Goal: Information Seeking & Learning: Learn about a topic

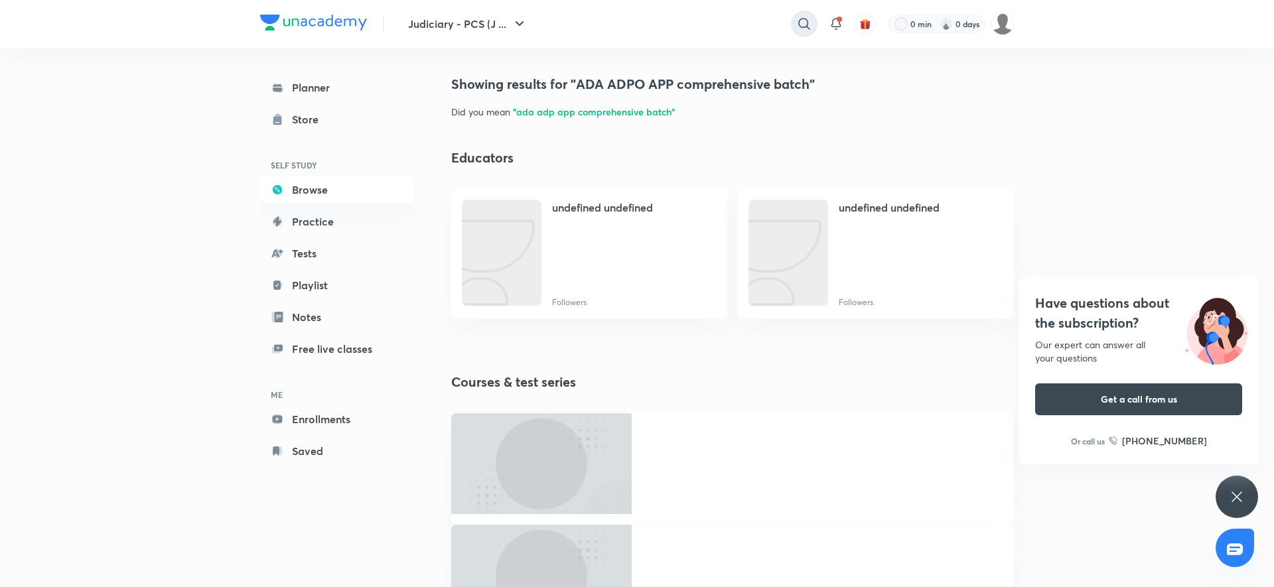
click at [806, 28] on icon at bounding box center [804, 24] width 16 height 16
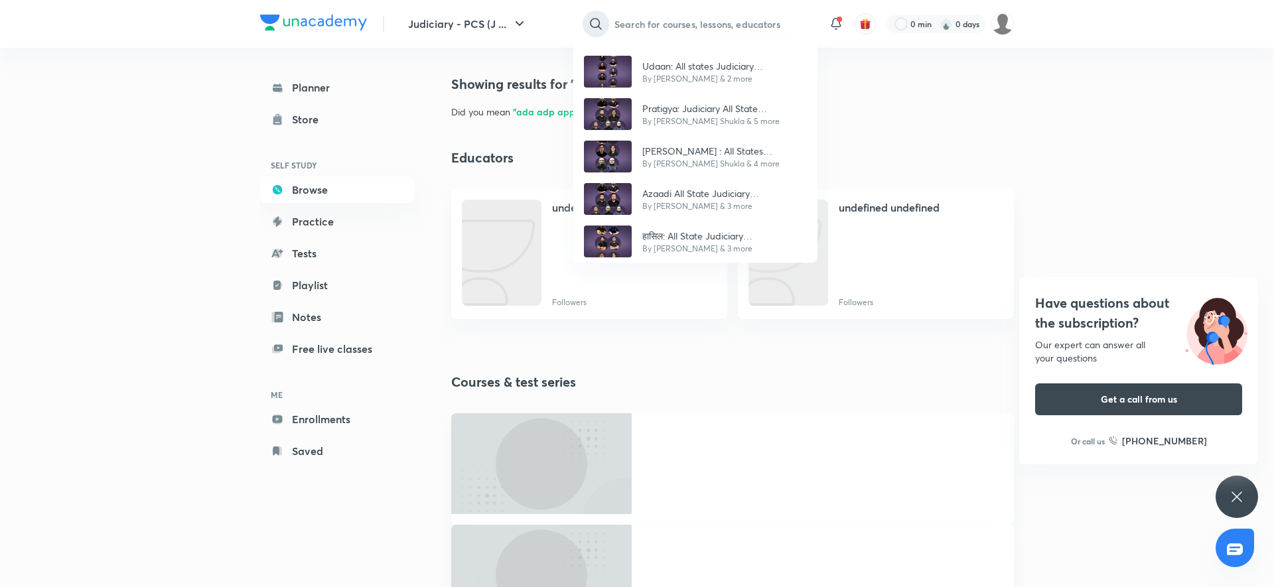
paste input "ADA ADPO APP comprehensive batch"
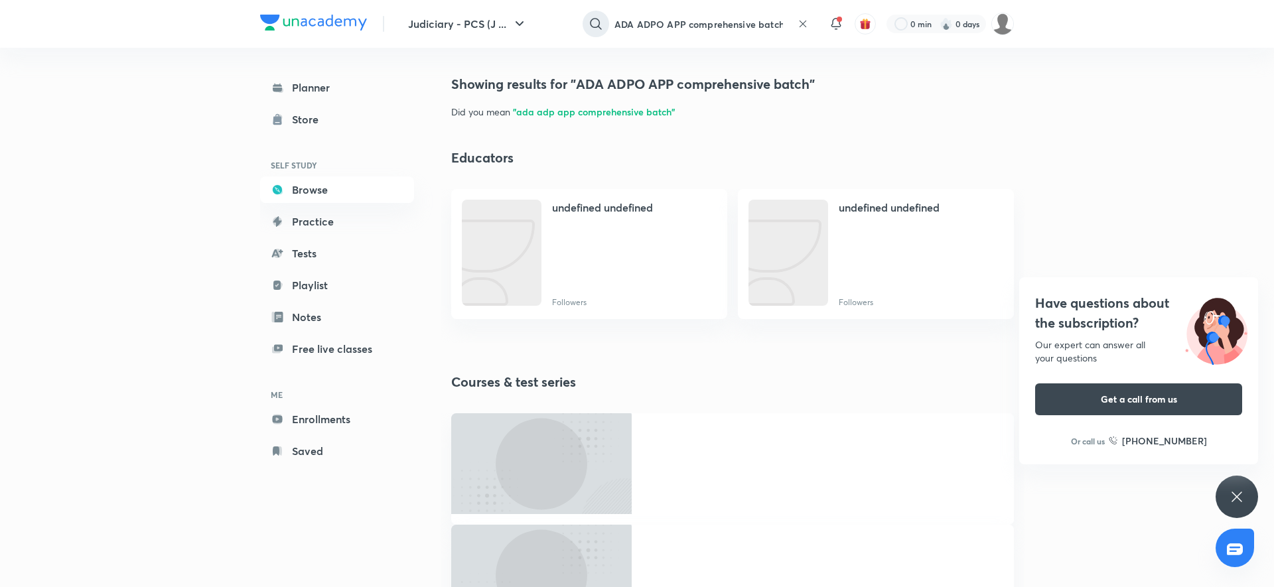
type input "ADA ADPO APP comprehensive batch"
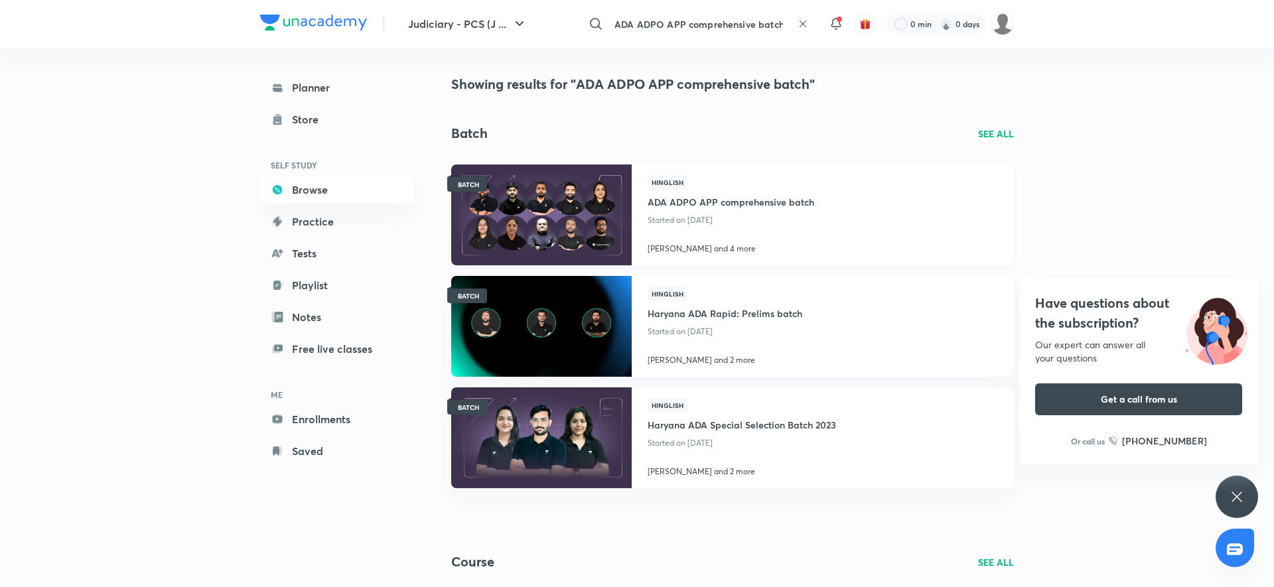
click at [740, 193] on h4 "ADA ADPO APP comprehensive batch" at bounding box center [731, 201] width 167 height 22
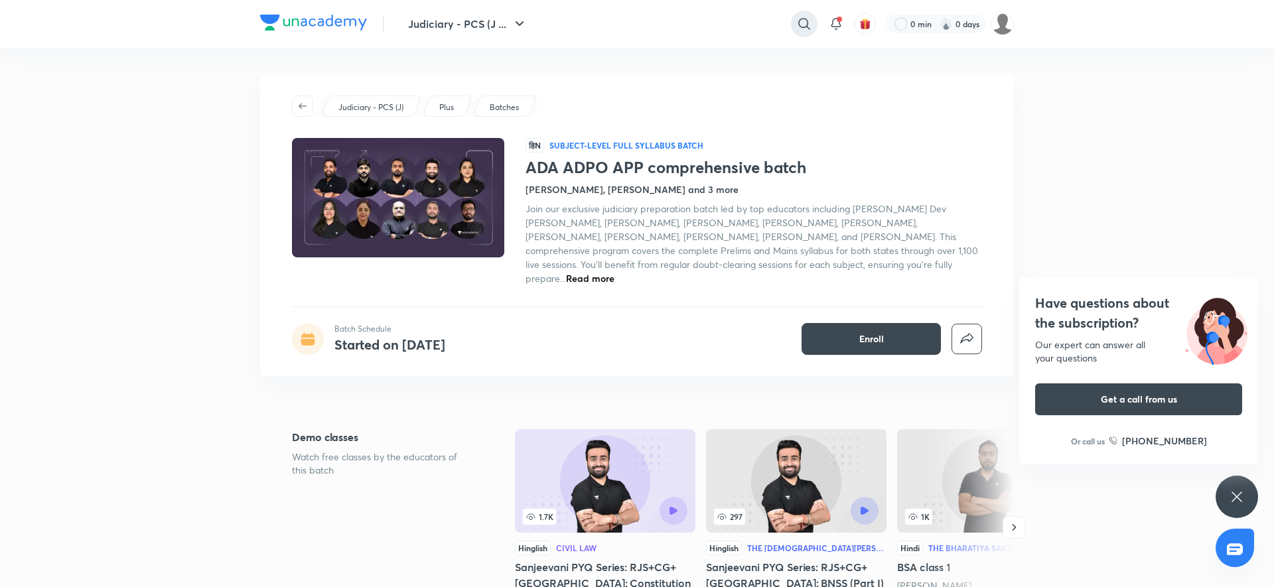
click at [807, 22] on icon at bounding box center [803, 23] width 11 height 11
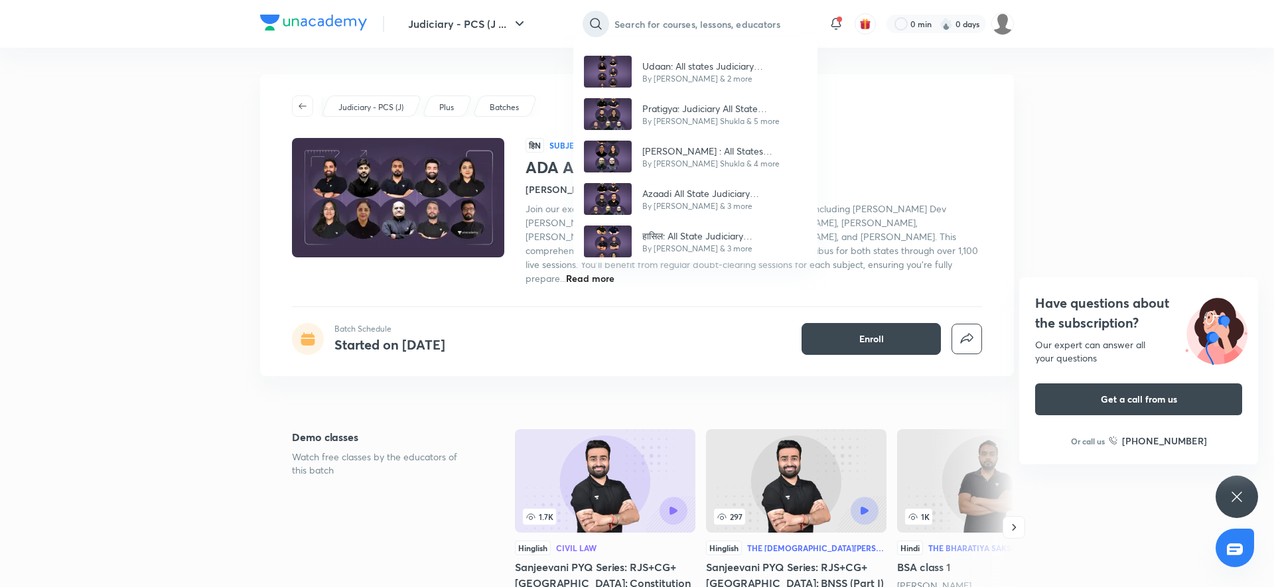
paste input "[PERSON_NAME] : Judiciary All state comprehensive batch"
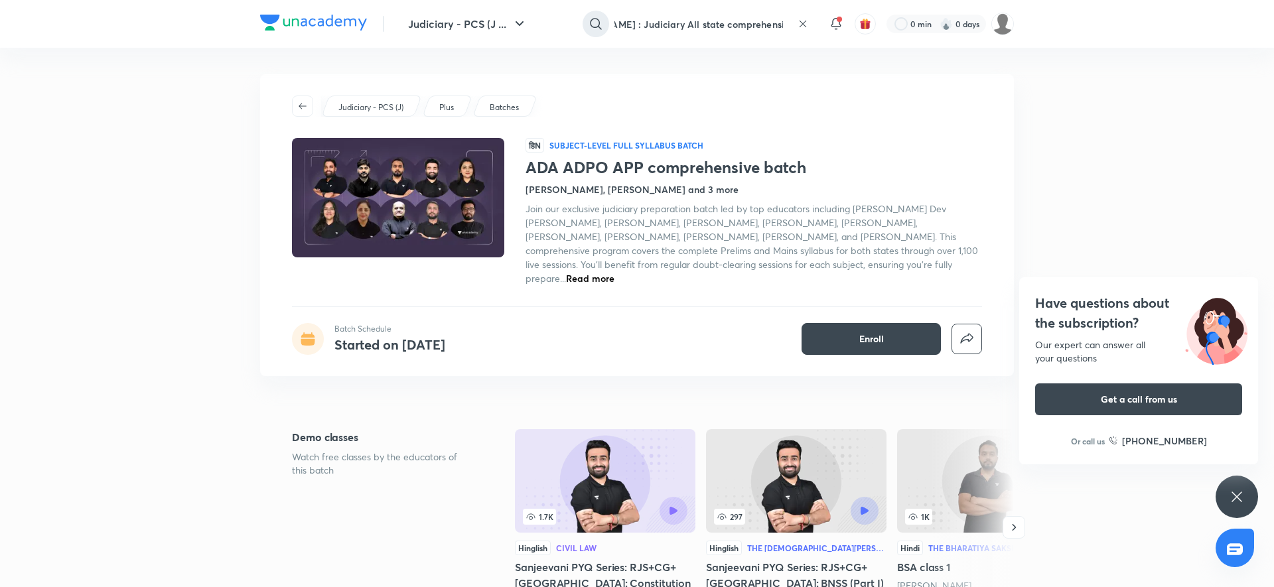
type input "[PERSON_NAME] : Judiciary All state comprehensive batch"
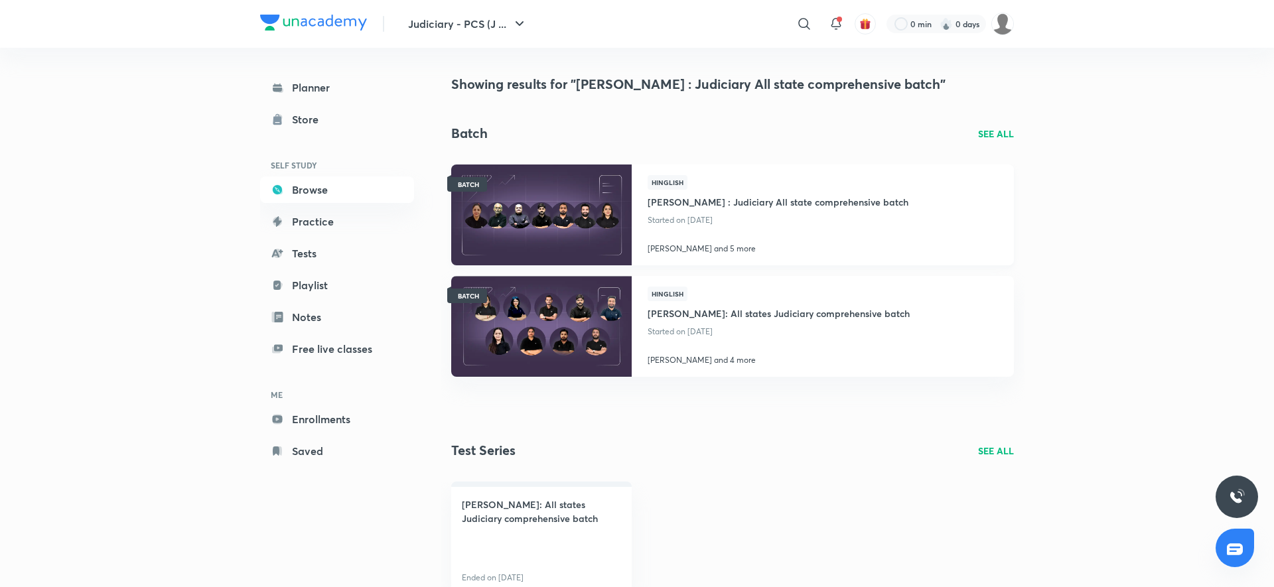
click at [698, 205] on h4 "[PERSON_NAME] : Judiciary All state comprehensive batch" at bounding box center [778, 201] width 261 height 22
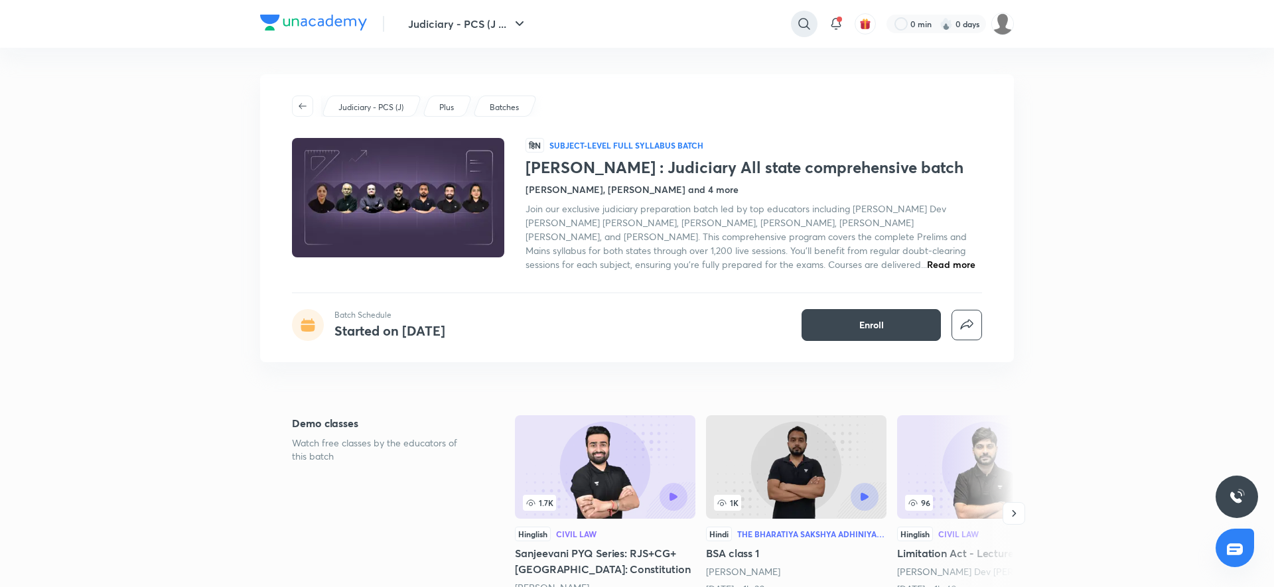
click at [808, 22] on icon at bounding box center [803, 23] width 11 height 11
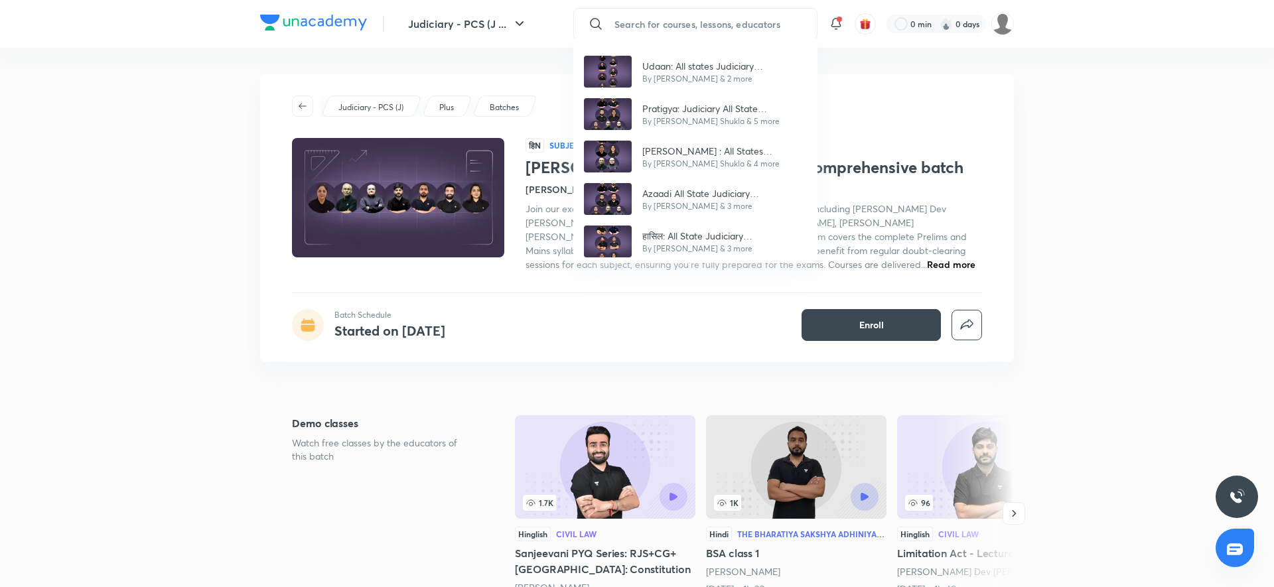
paste input "PYQ Oriented batch for UP Judiciary"
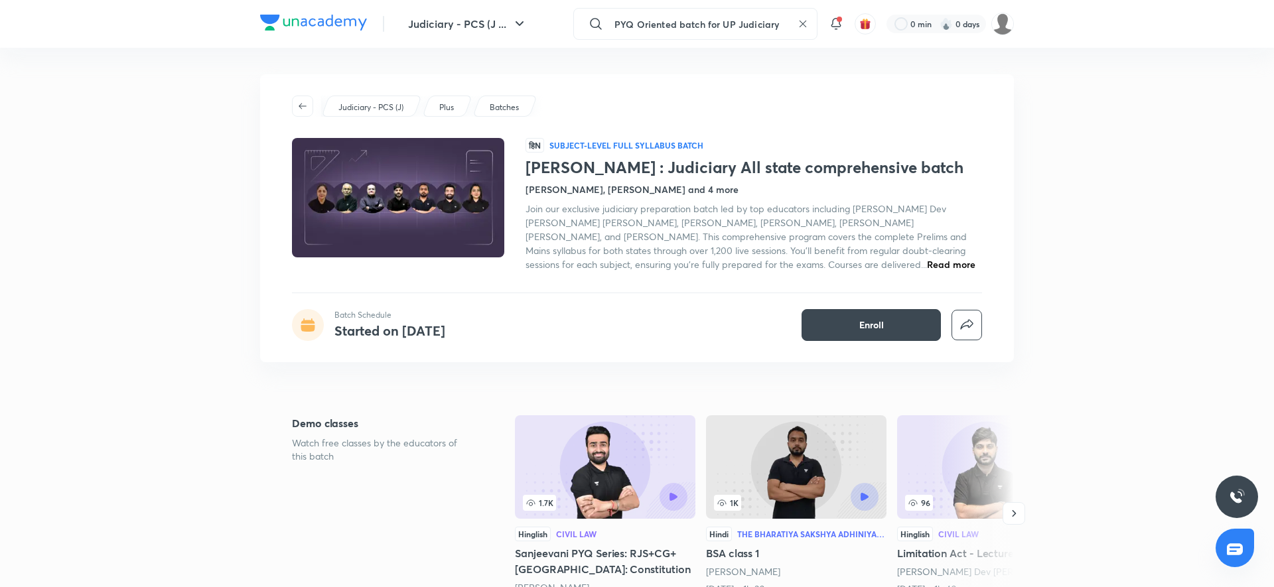
type input "PYQ Oriented batch for UP Judiciary"
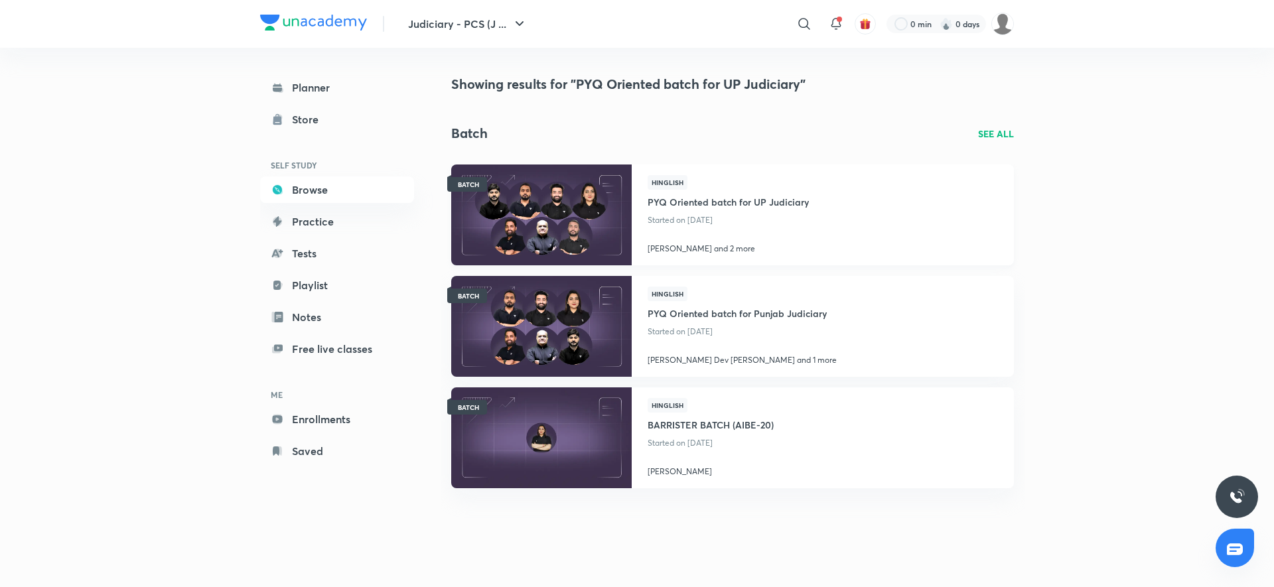
click at [589, 206] on img at bounding box center [541, 214] width 184 height 103
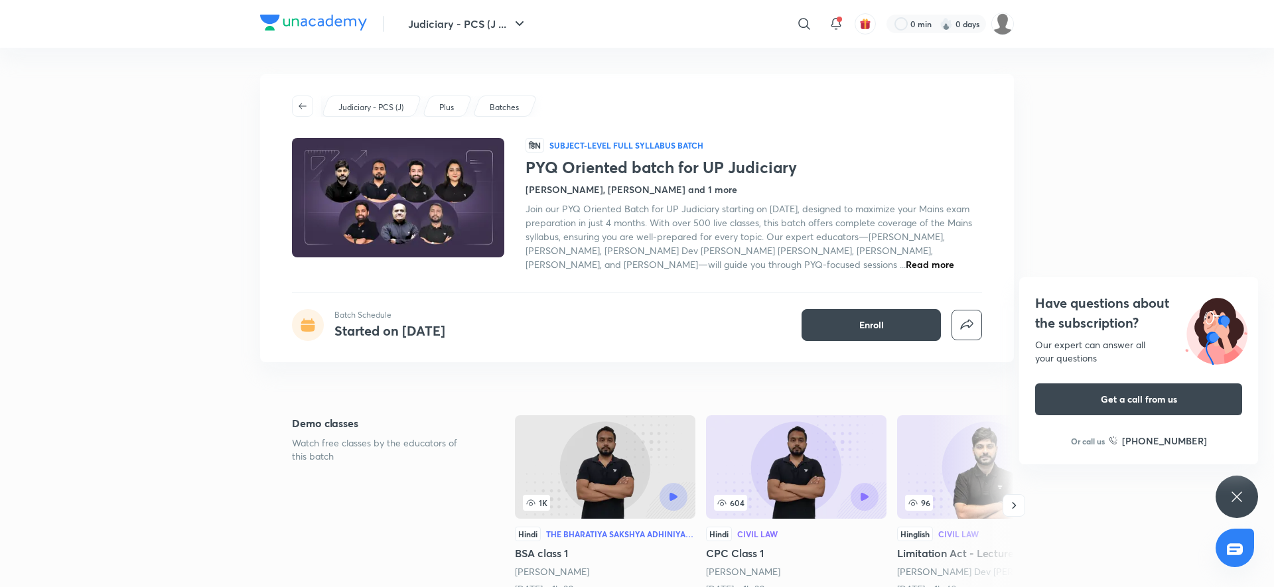
click at [816, 35] on div "​" at bounding box center [810, 24] width 16 height 32
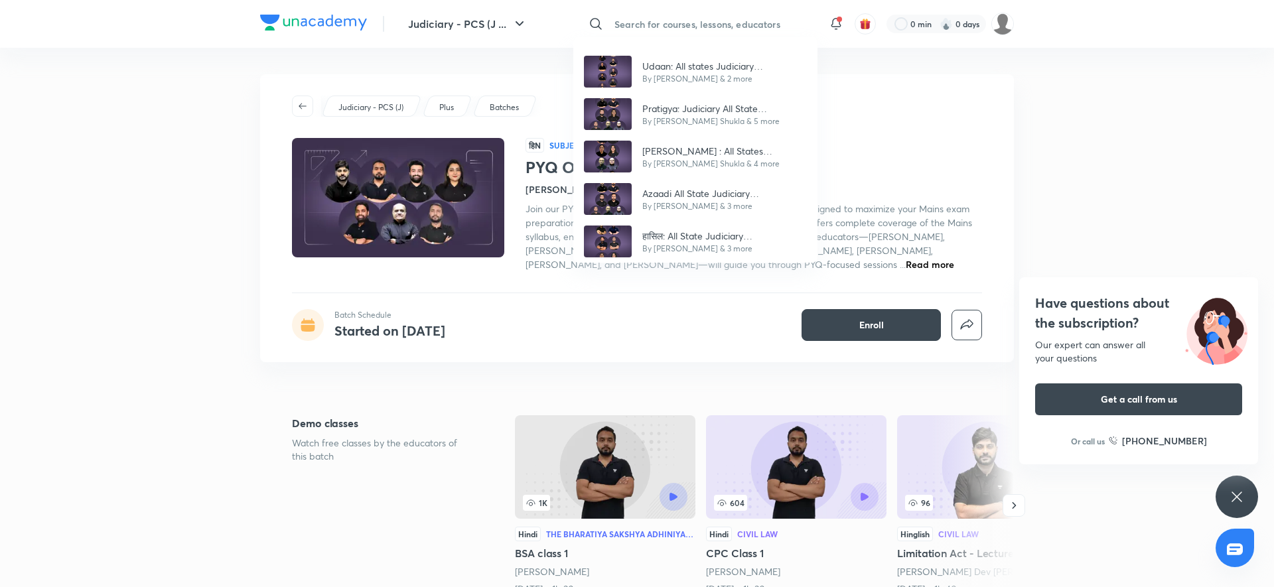
paste input "Rapid Barrister Batch for AIBE 19 by [PERSON_NAME]"
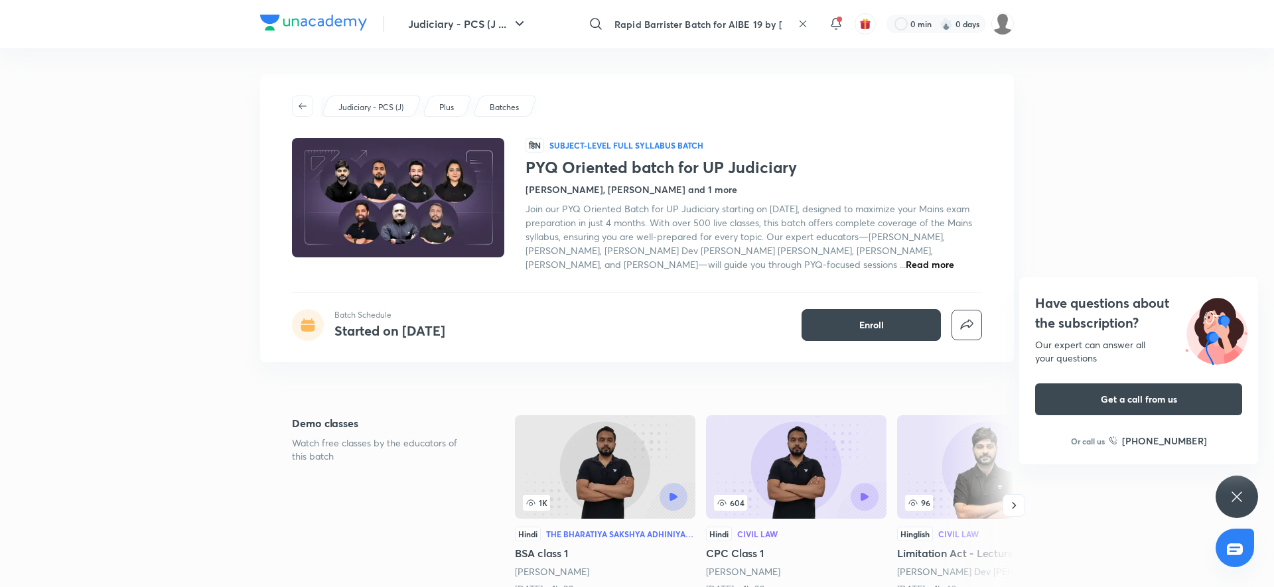
scroll to position [0, 47]
type input "Rapid Barrister Batch for AIBE 19 by [PERSON_NAME]"
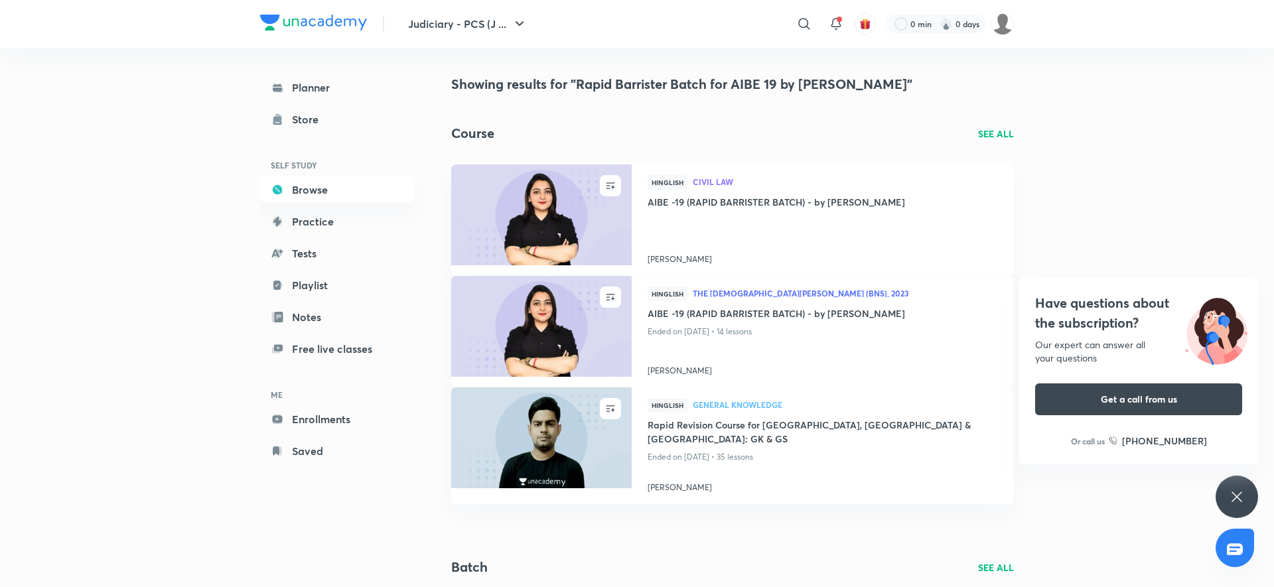
click at [814, 35] on div "​" at bounding box center [810, 24] width 16 height 32
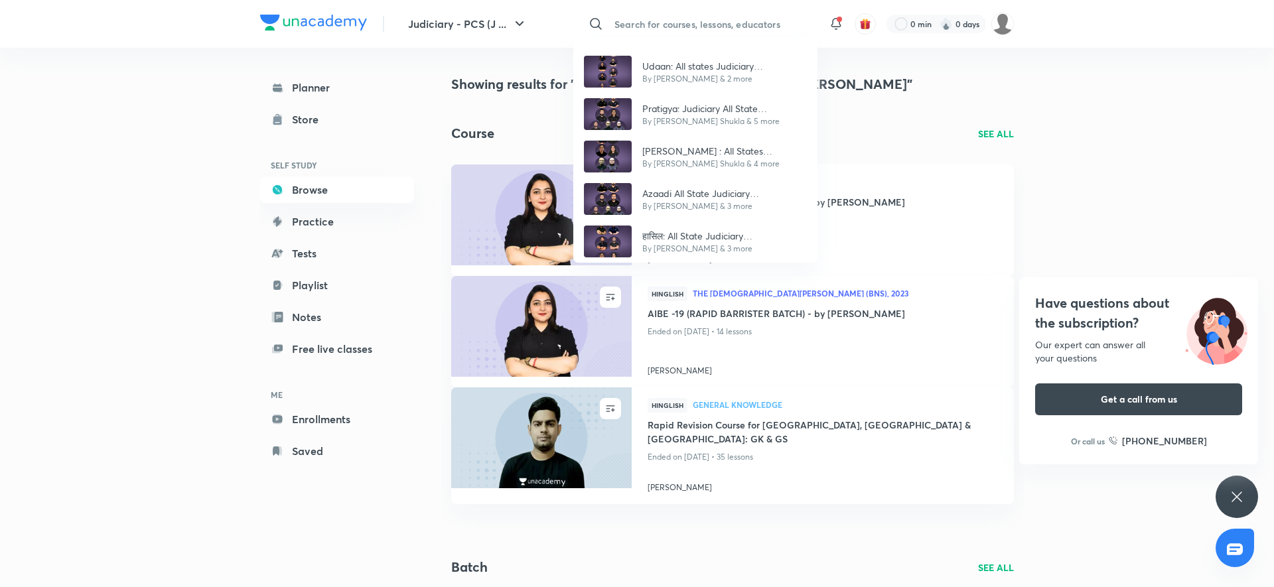
paste input "Eklavya: Judiciary All state comprehensive batch"
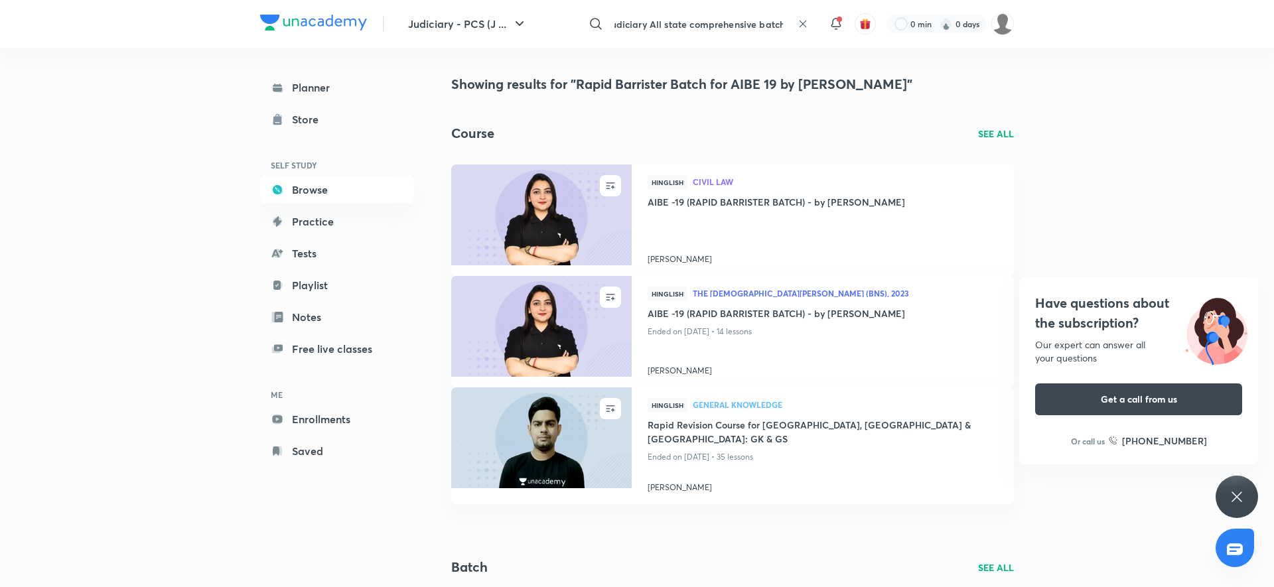
type input "Eklavya: Judiciary All state comprehensive batch"
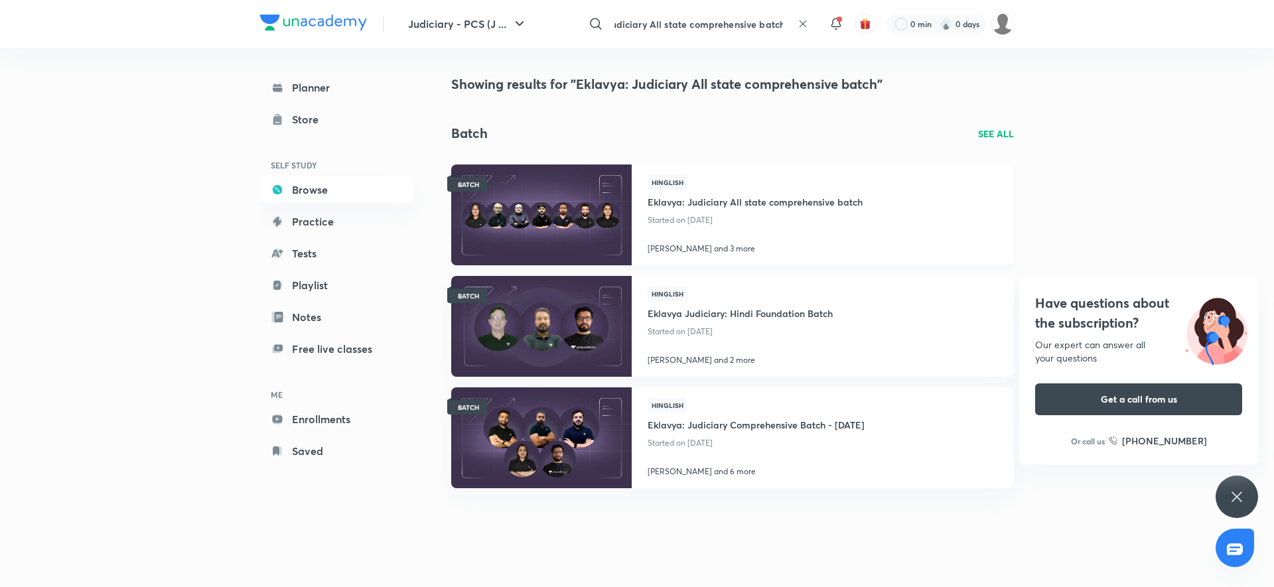
click at [812, 210] on h4 "Eklavya: Judiciary All state comprehensive batch" at bounding box center [755, 201] width 215 height 22
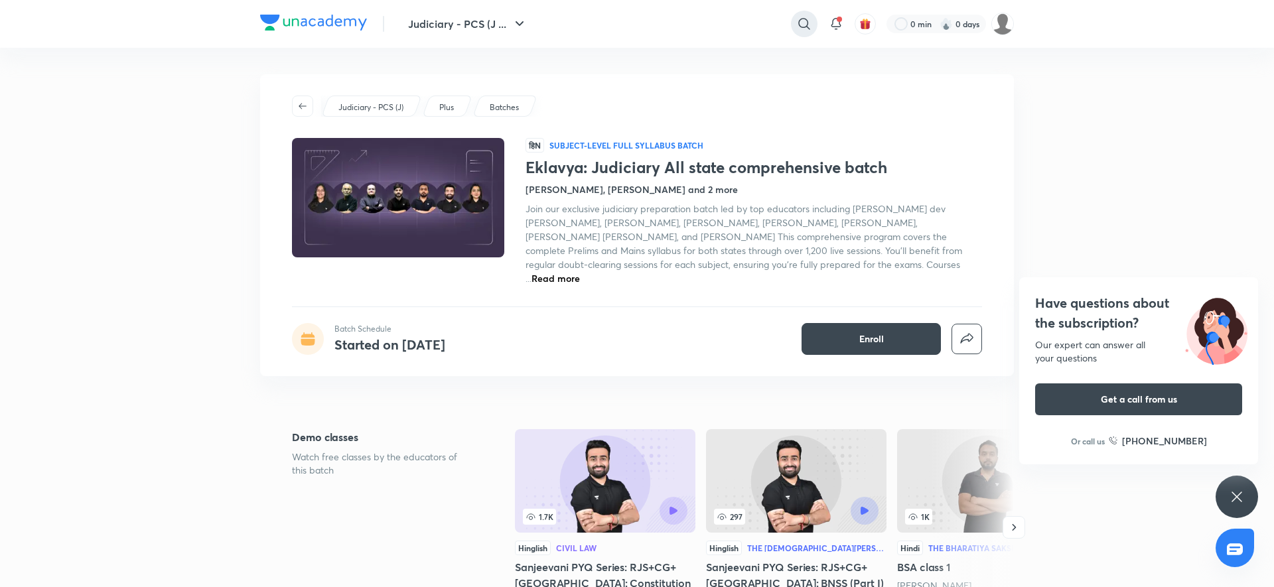
click at [810, 35] on div at bounding box center [804, 24] width 27 height 27
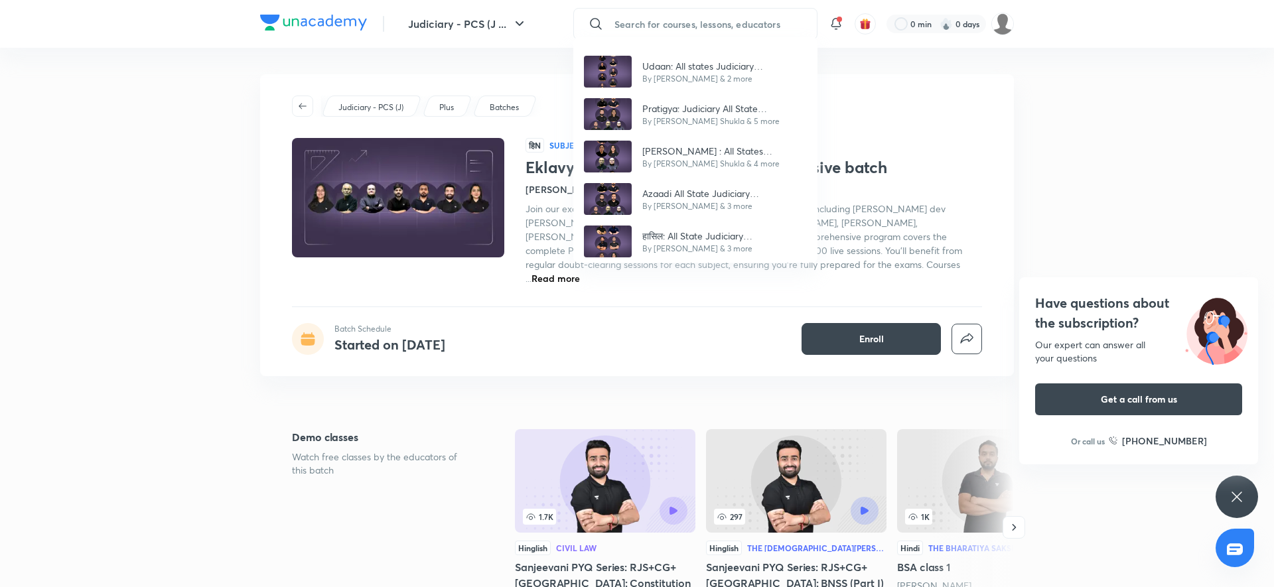
paste input "Mission Judiciary: All states comprehensive batch"
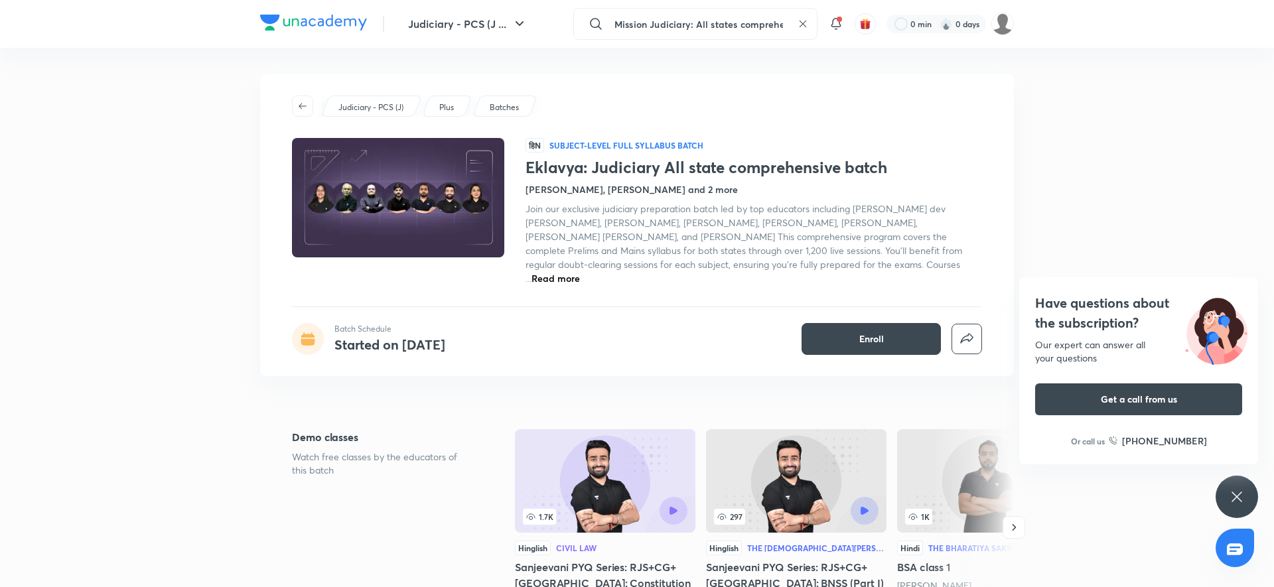
scroll to position [0, 52]
type input "Mission Judiciary: All states comprehensive batch"
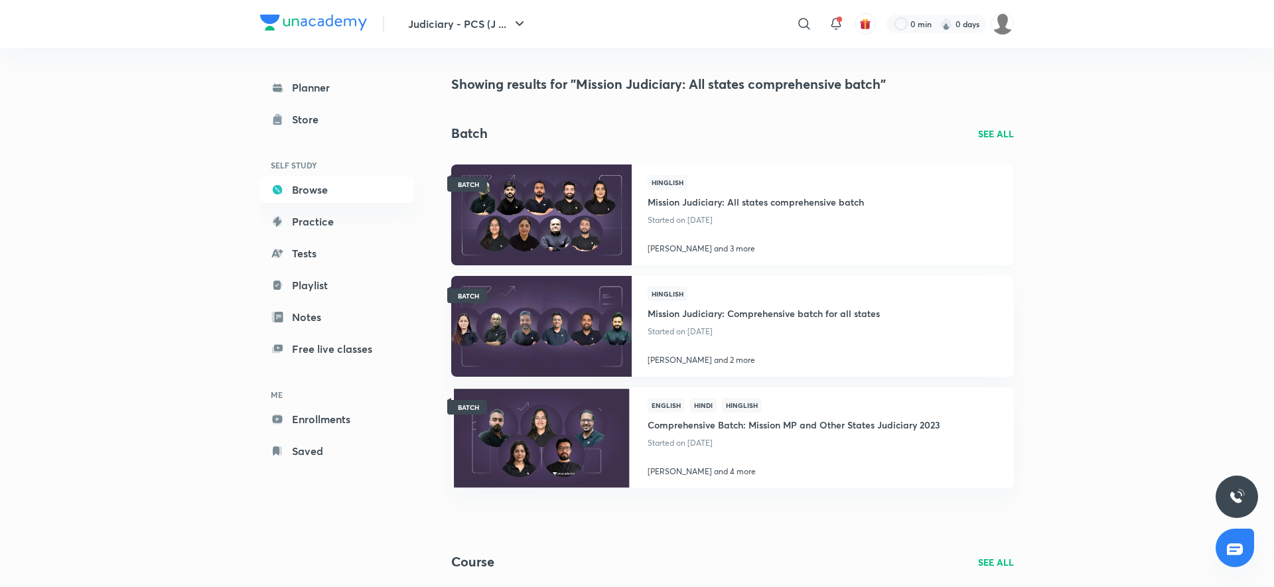
click at [732, 220] on p "Started on [DATE]" at bounding box center [756, 220] width 216 height 17
click at [739, 202] on h4 "Mission Judiciary: All states comprehensive batch" at bounding box center [756, 201] width 216 height 22
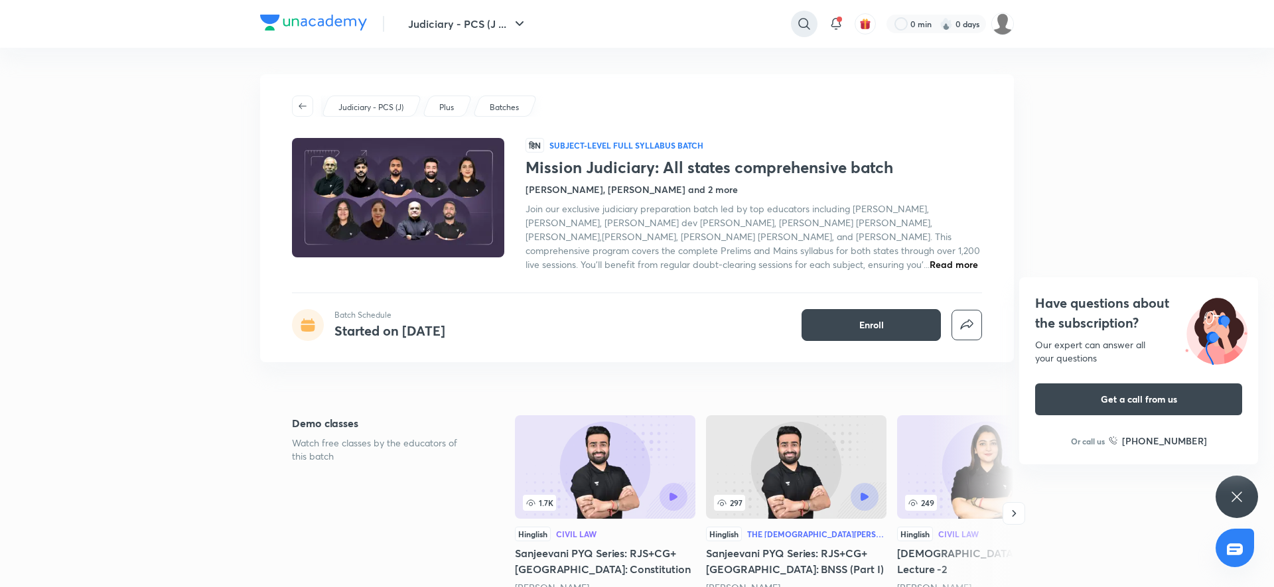
click at [805, 23] on icon at bounding box center [804, 24] width 16 height 16
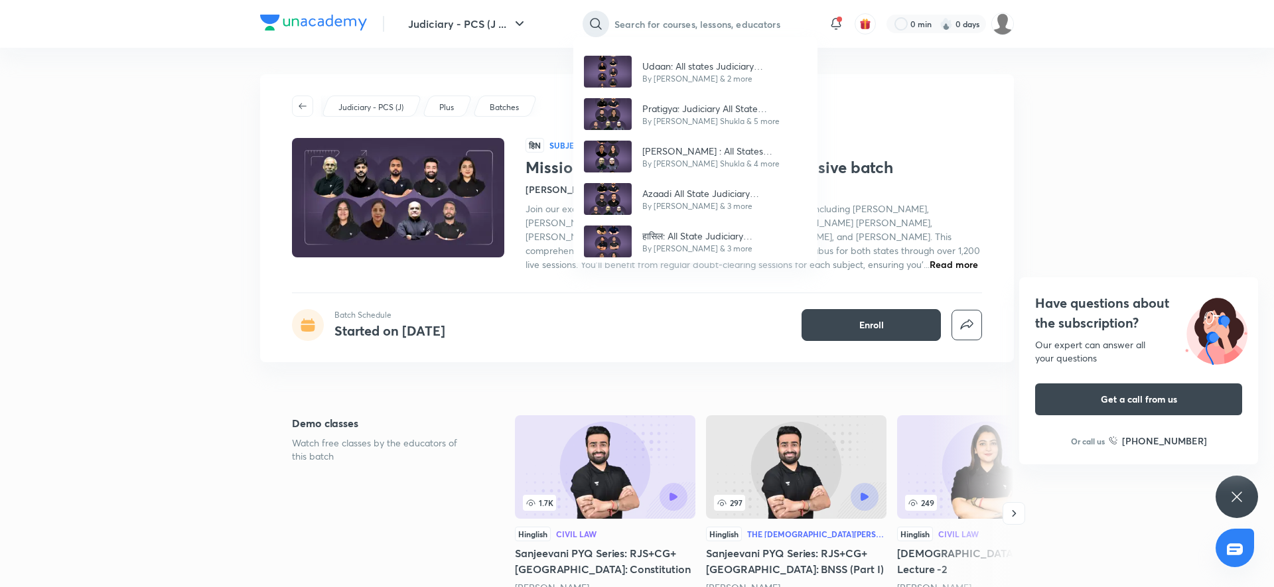
paste input "UPPCS J [DATE]: Judiciary 2024 batch"
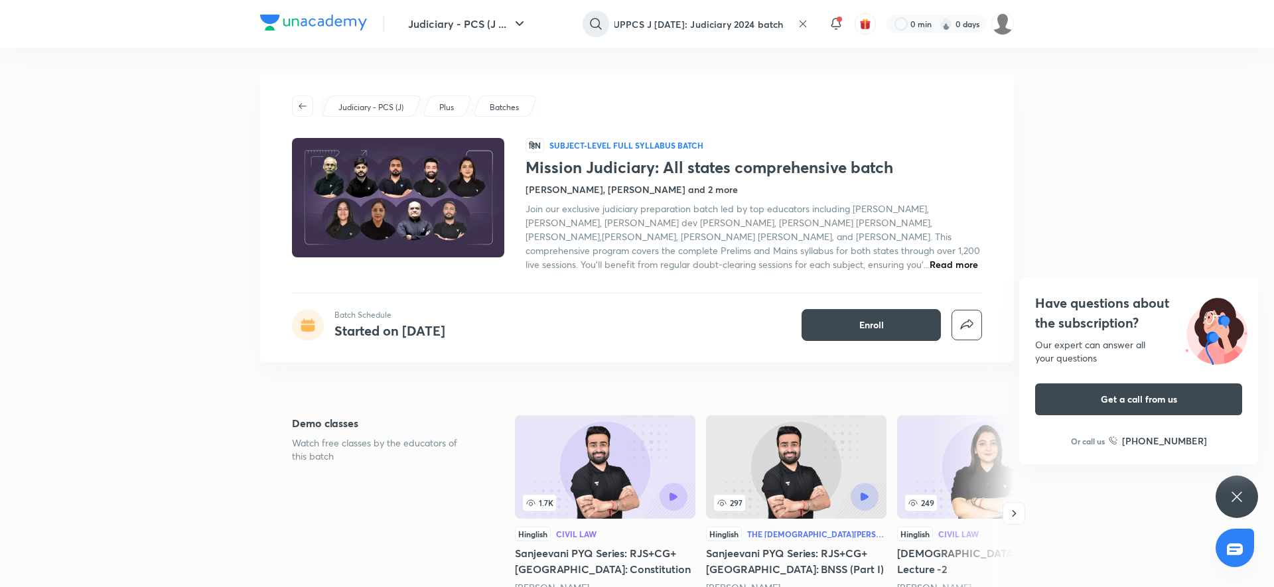
scroll to position [0, 22]
type input "UPPCS J [DATE]: Judiciary 2024 batch"
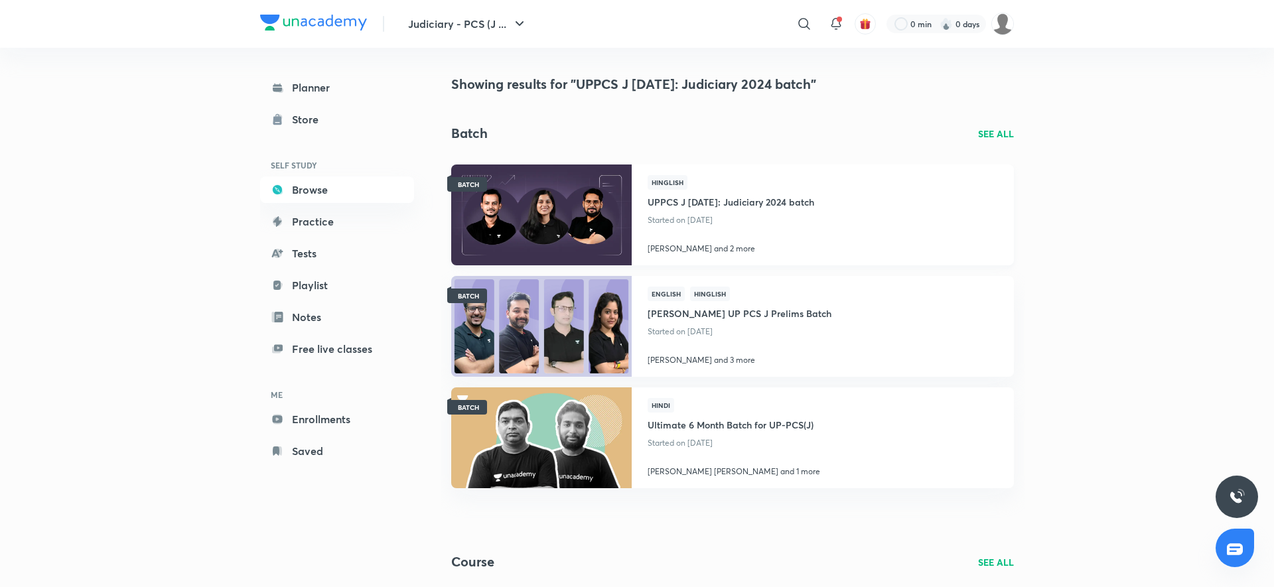
click at [703, 202] on h4 "UPPCS J [DATE]: Judiciary 2024 batch" at bounding box center [731, 201] width 167 height 22
